Goal: Check status

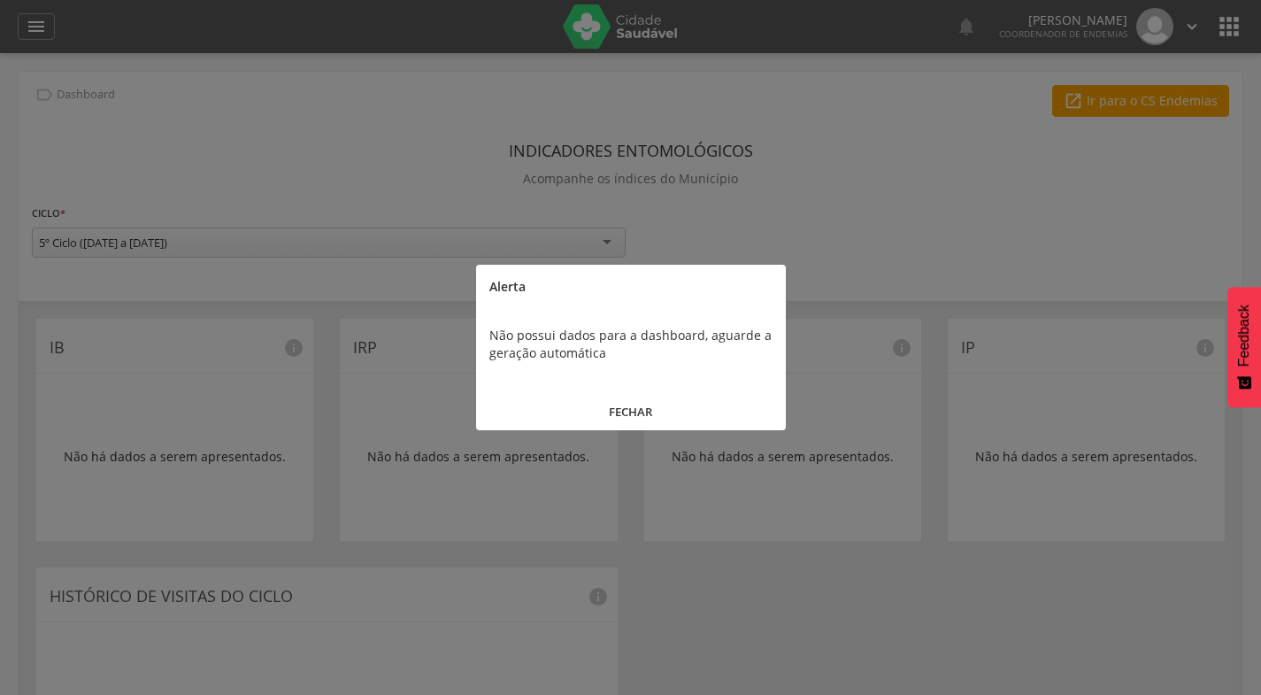
click at [635, 414] on button "FECHAR" at bounding box center [631, 412] width 310 height 38
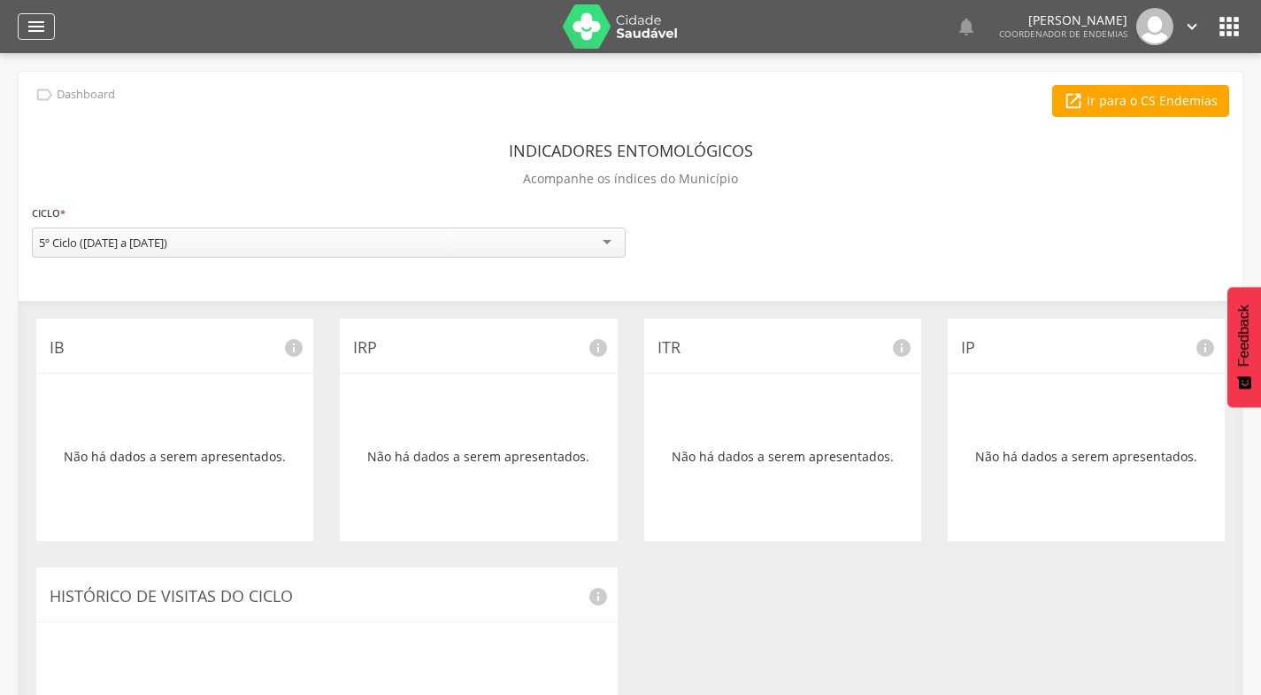
click at [46, 23] on icon "" at bounding box center [36, 26] width 21 height 21
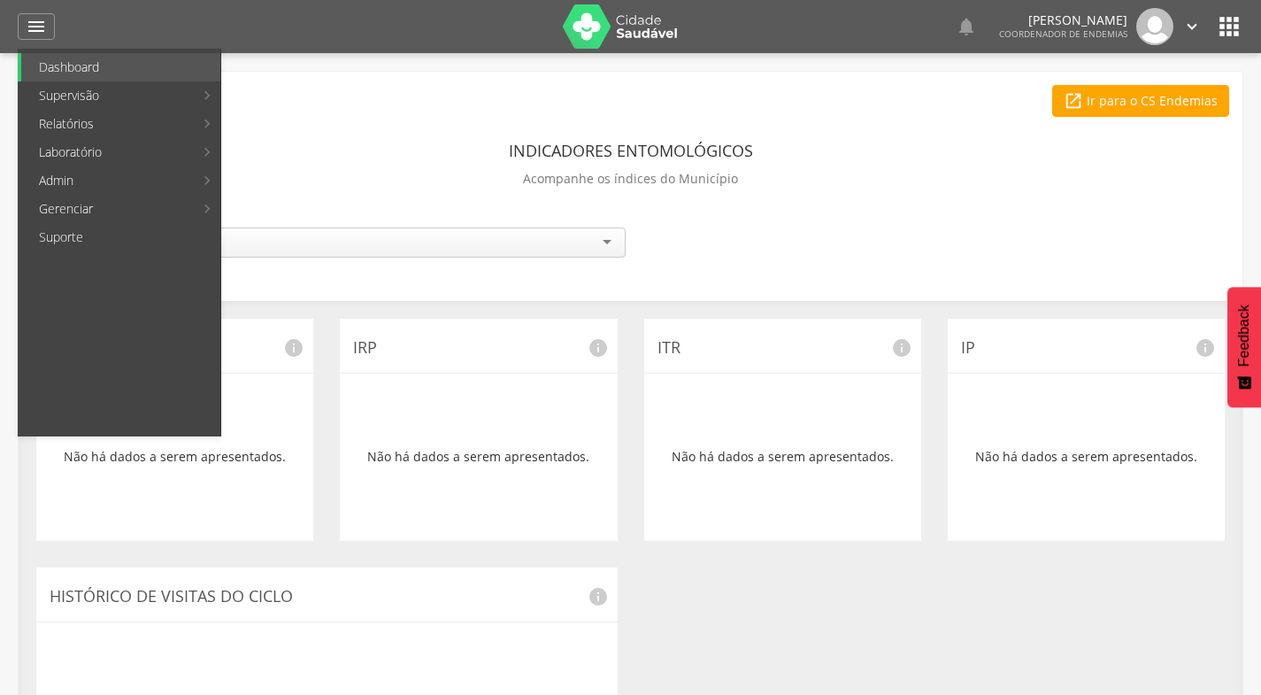
click at [30, 482] on div "IB info Não há dados a serem apresentados." at bounding box center [175, 430] width 304 height 222
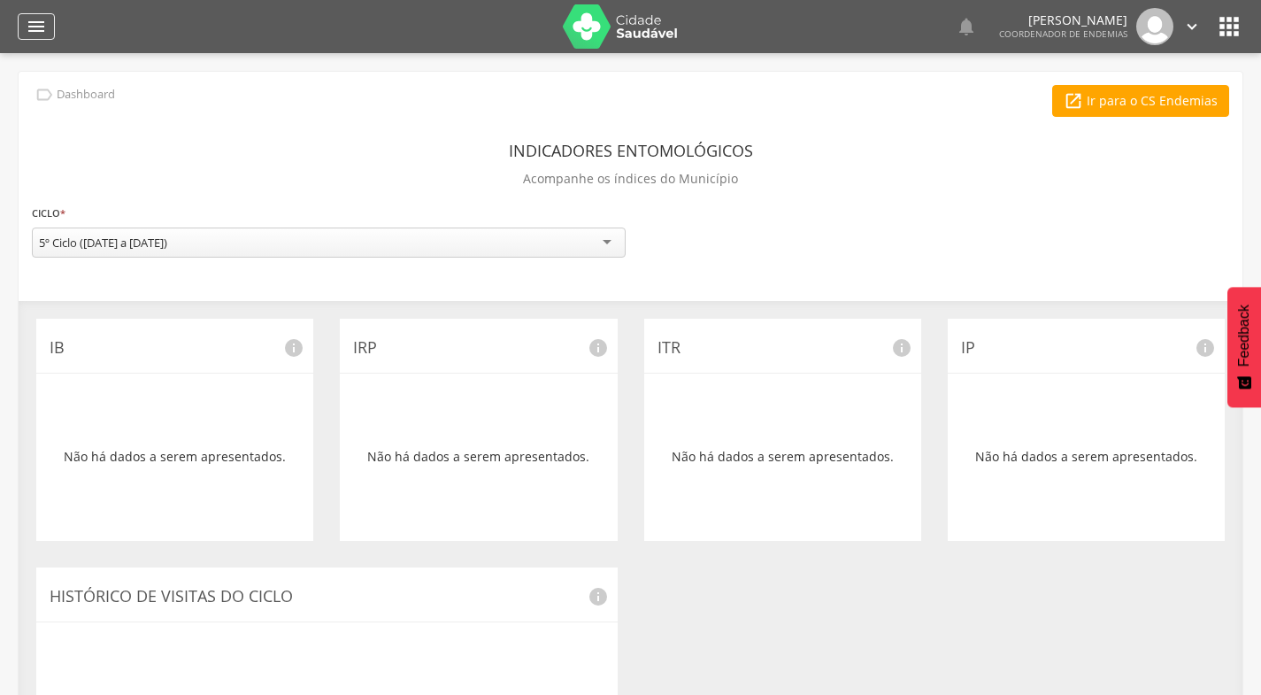
click at [38, 27] on icon "" at bounding box center [36, 26] width 21 height 21
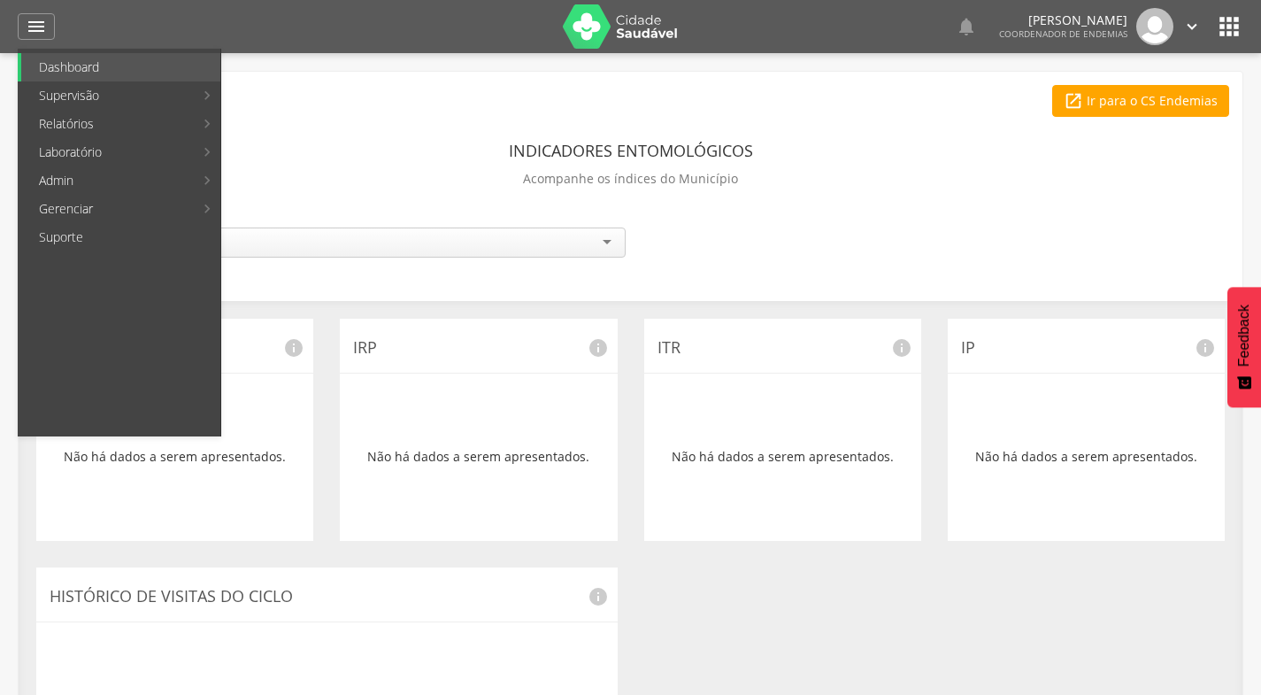
click at [1226, 20] on icon "" at bounding box center [1229, 26] width 28 height 28
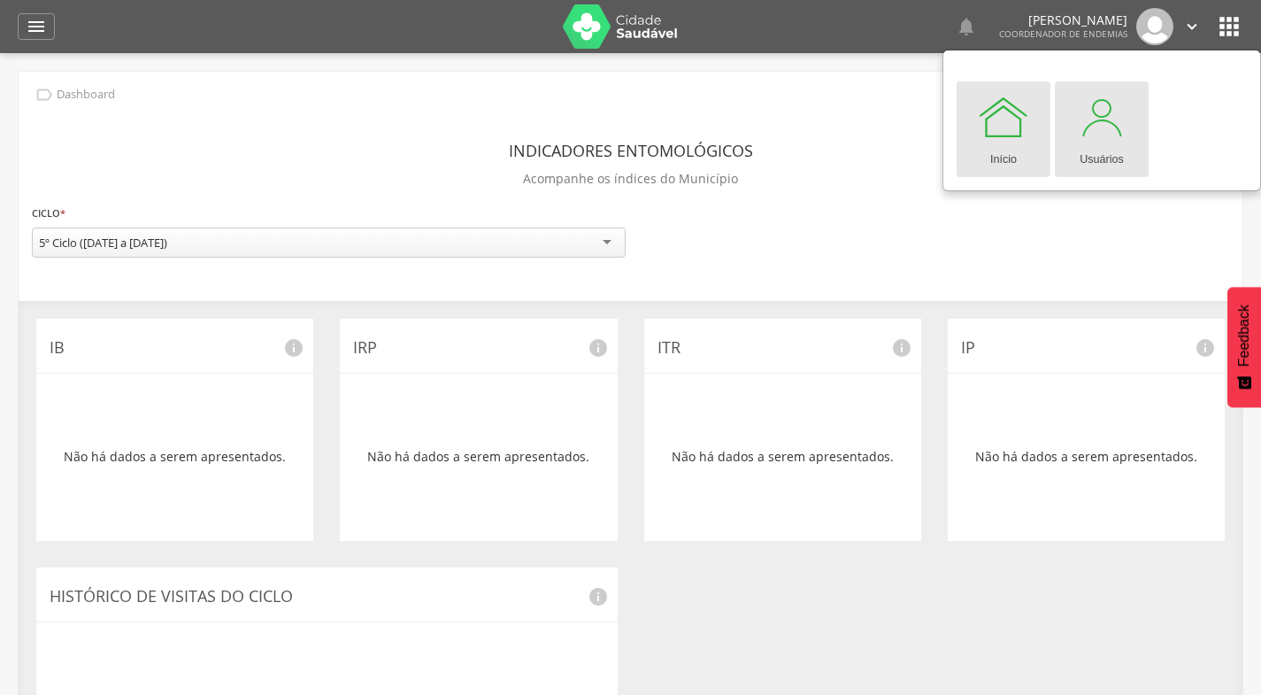
click at [1101, 127] on div at bounding box center [1101, 116] width 53 height 53
click at [40, 24] on icon "" at bounding box center [36, 26] width 21 height 21
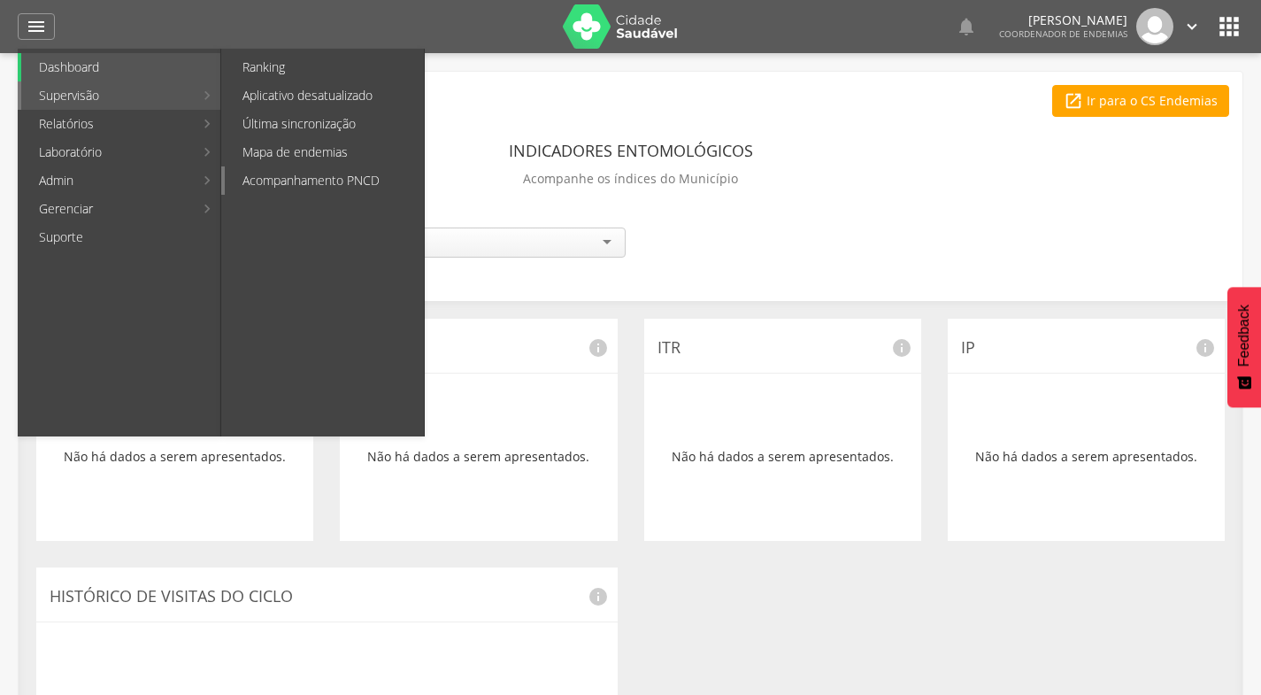
click at [335, 179] on link "Acompanhamento PNCD" at bounding box center [324, 180] width 199 height 28
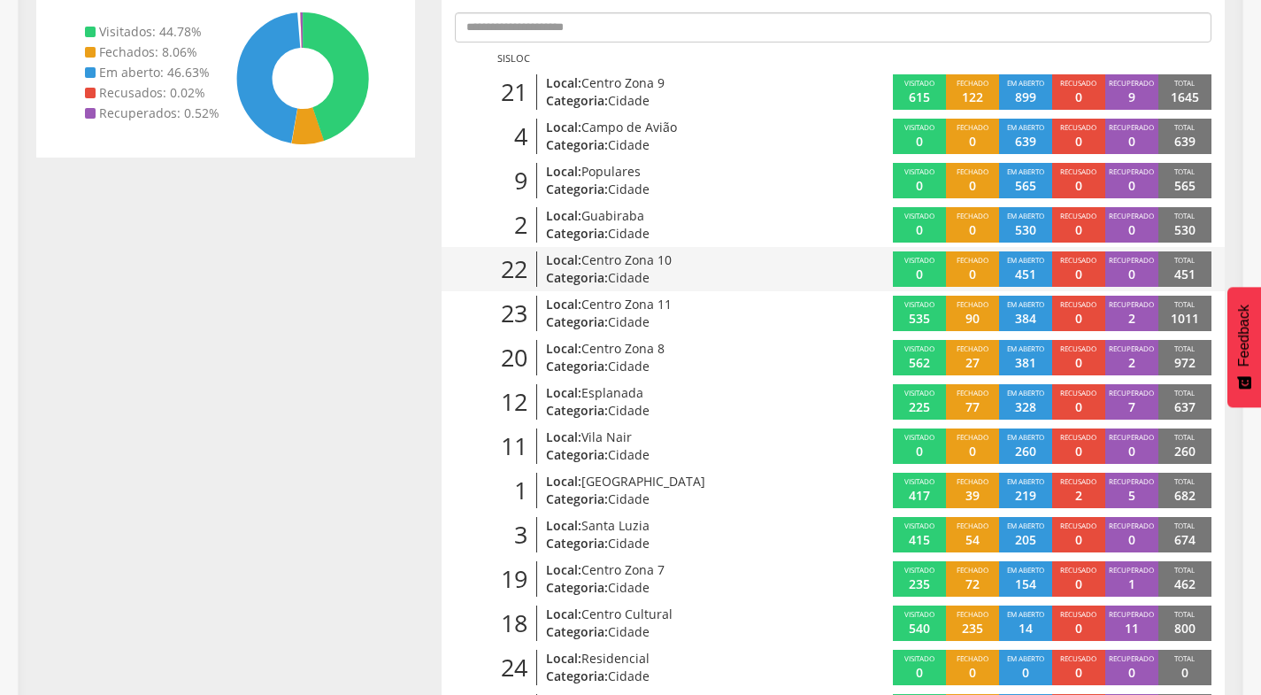
scroll to position [354, 0]
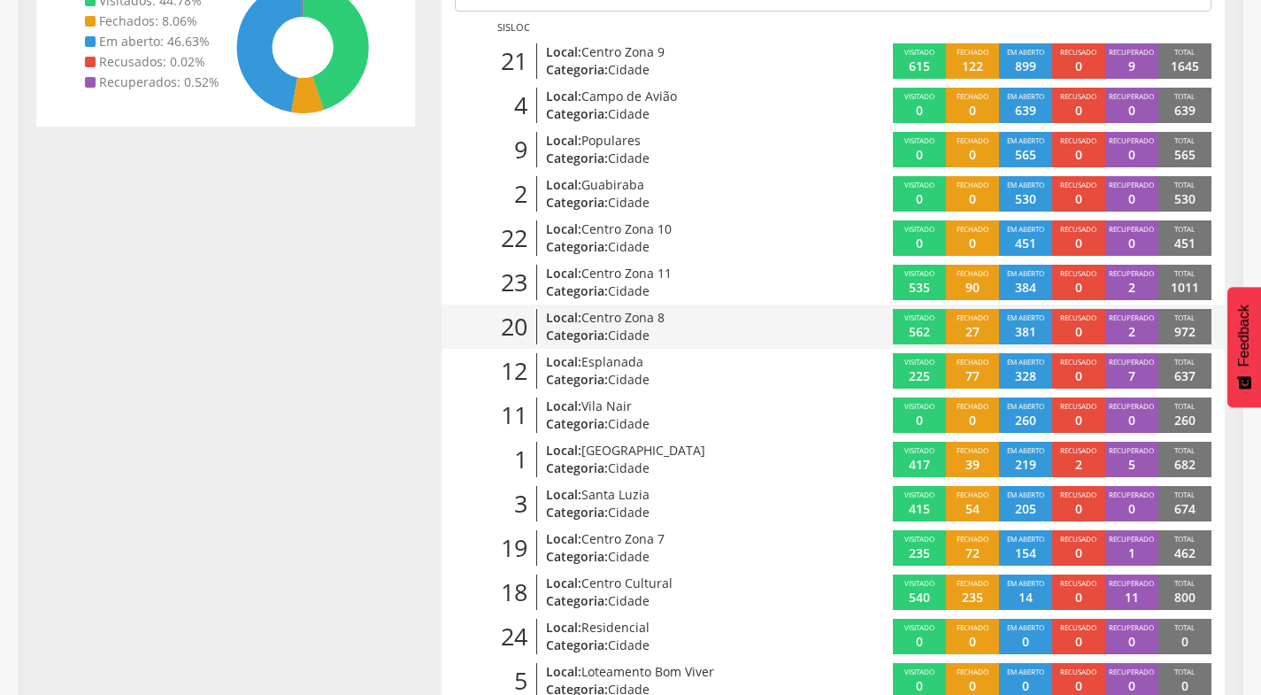
click at [636, 318] on span "Centro Zona 8" at bounding box center [622, 317] width 83 height 17
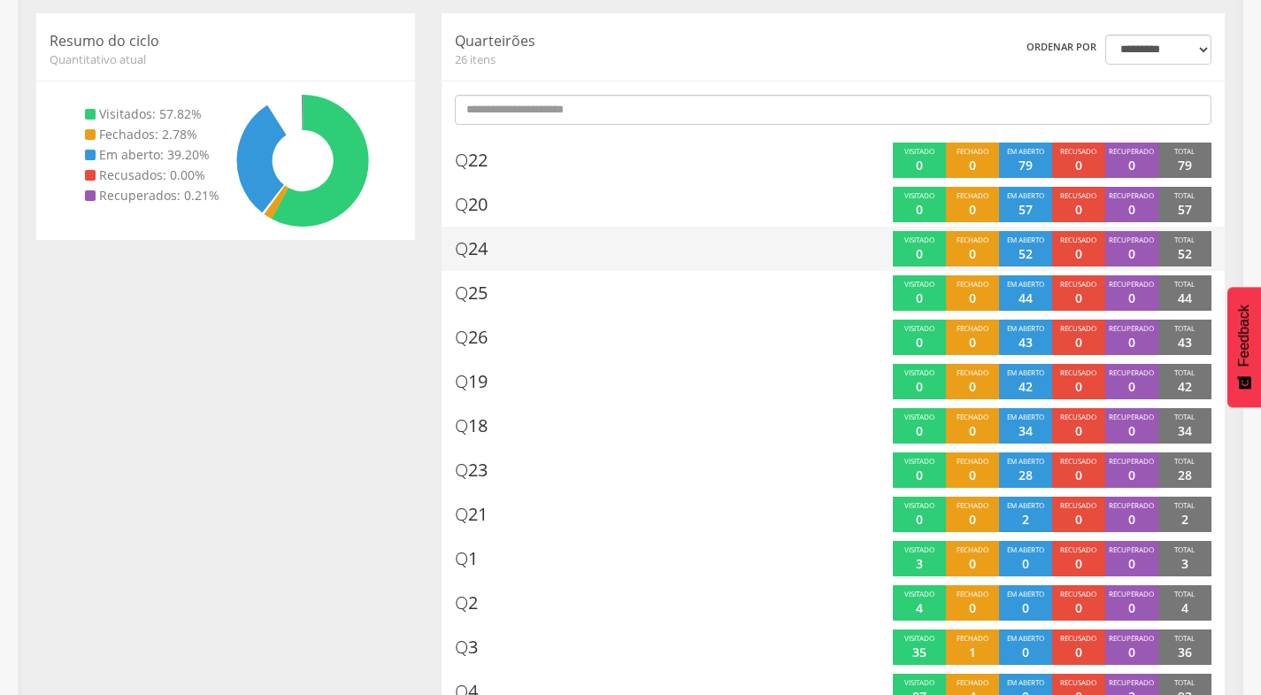
scroll to position [177, 0]
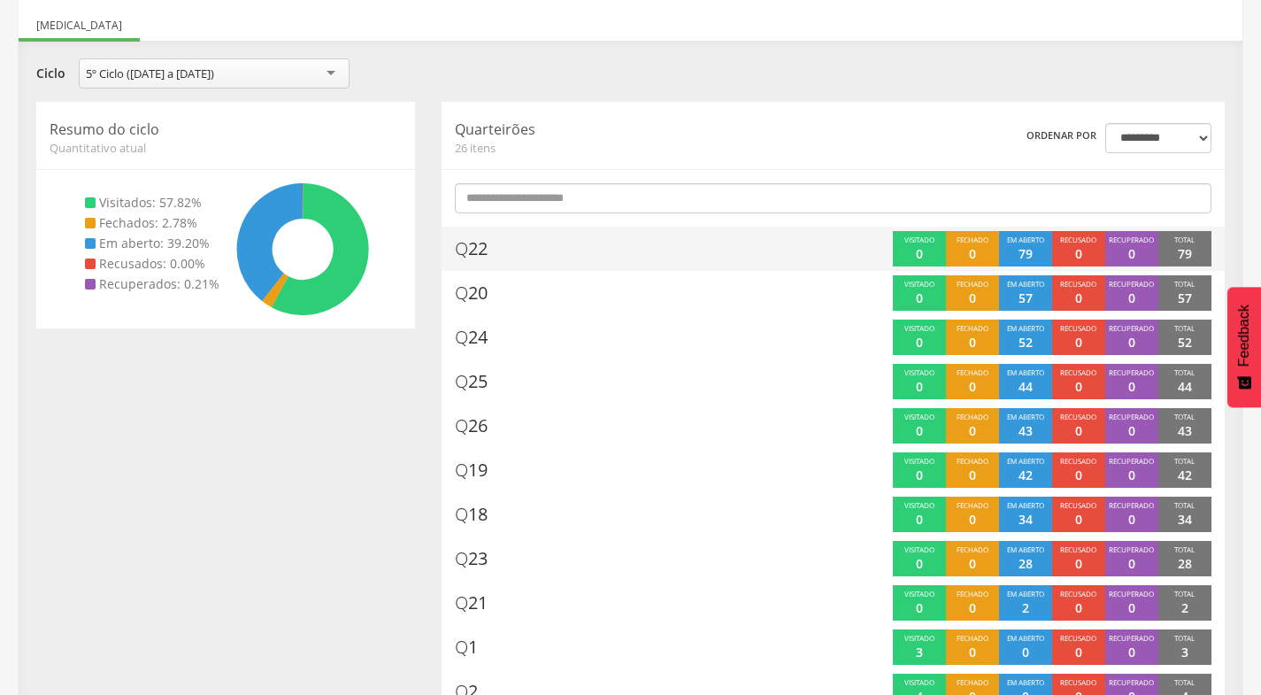
click at [496, 250] on div "Q 22" at bounding box center [633, 248] width 357 height 35
click at [477, 248] on span "Q 22" at bounding box center [471, 249] width 33 height 26
click at [902, 254] on div "Visitado 0" at bounding box center [919, 248] width 53 height 35
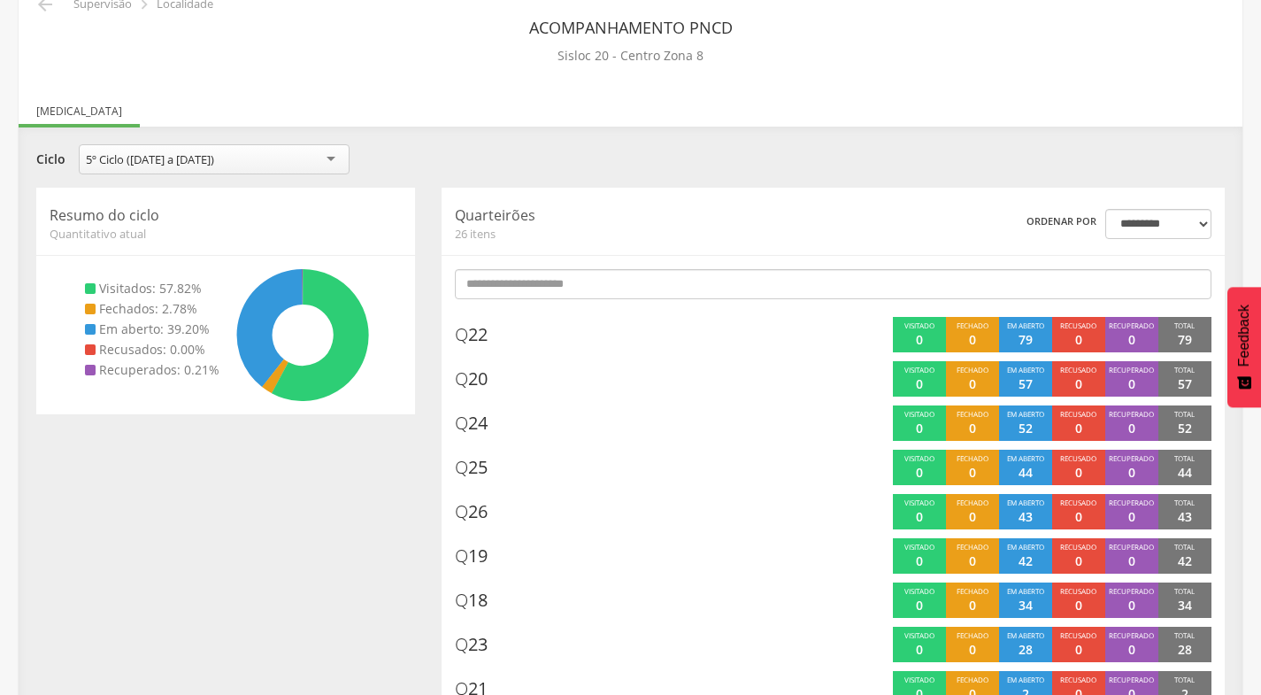
scroll to position [0, 0]
